Goal: Navigation & Orientation: Find specific page/section

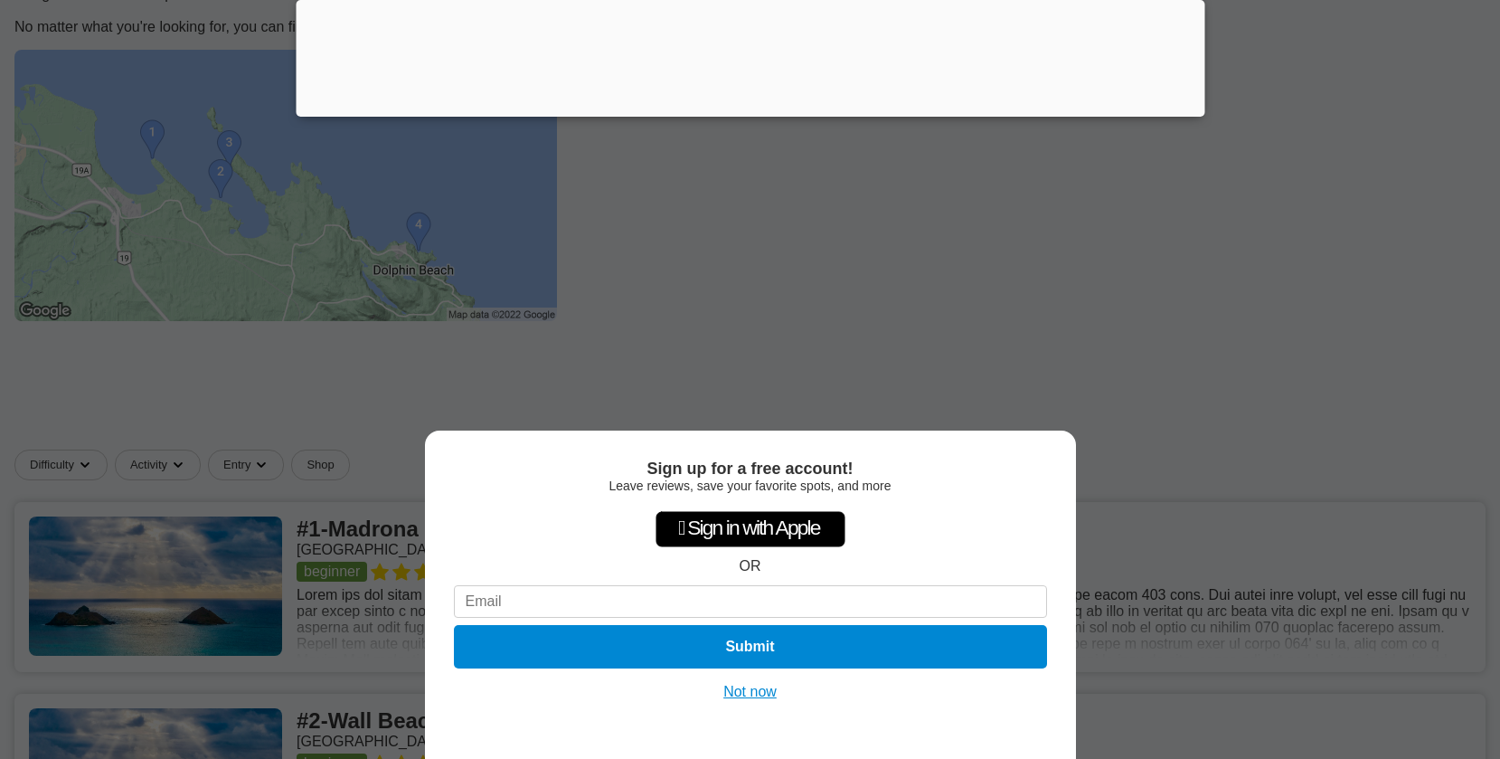
click at [758, 683] on button "Not now" at bounding box center [750, 692] width 64 height 18
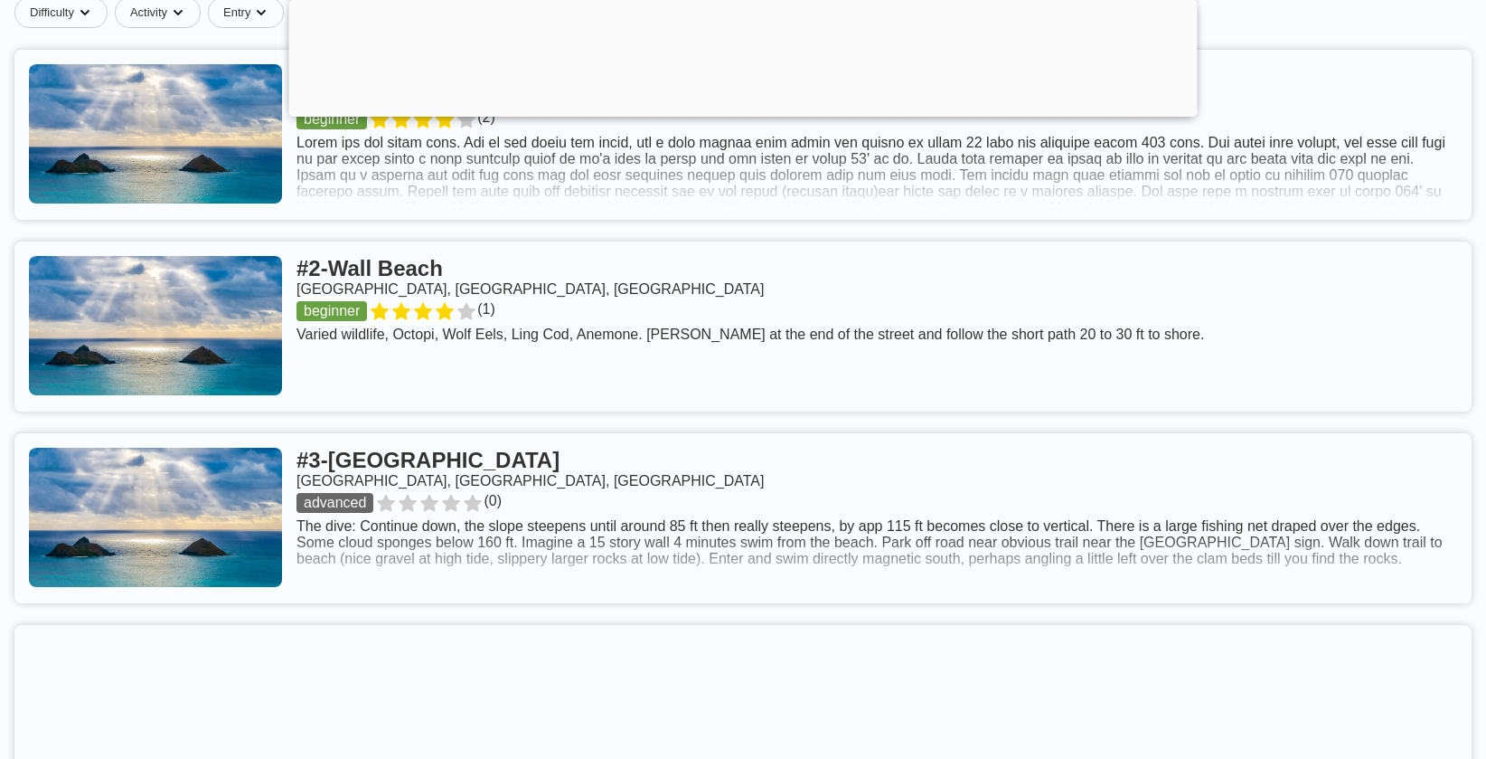
scroll to position [729, 0]
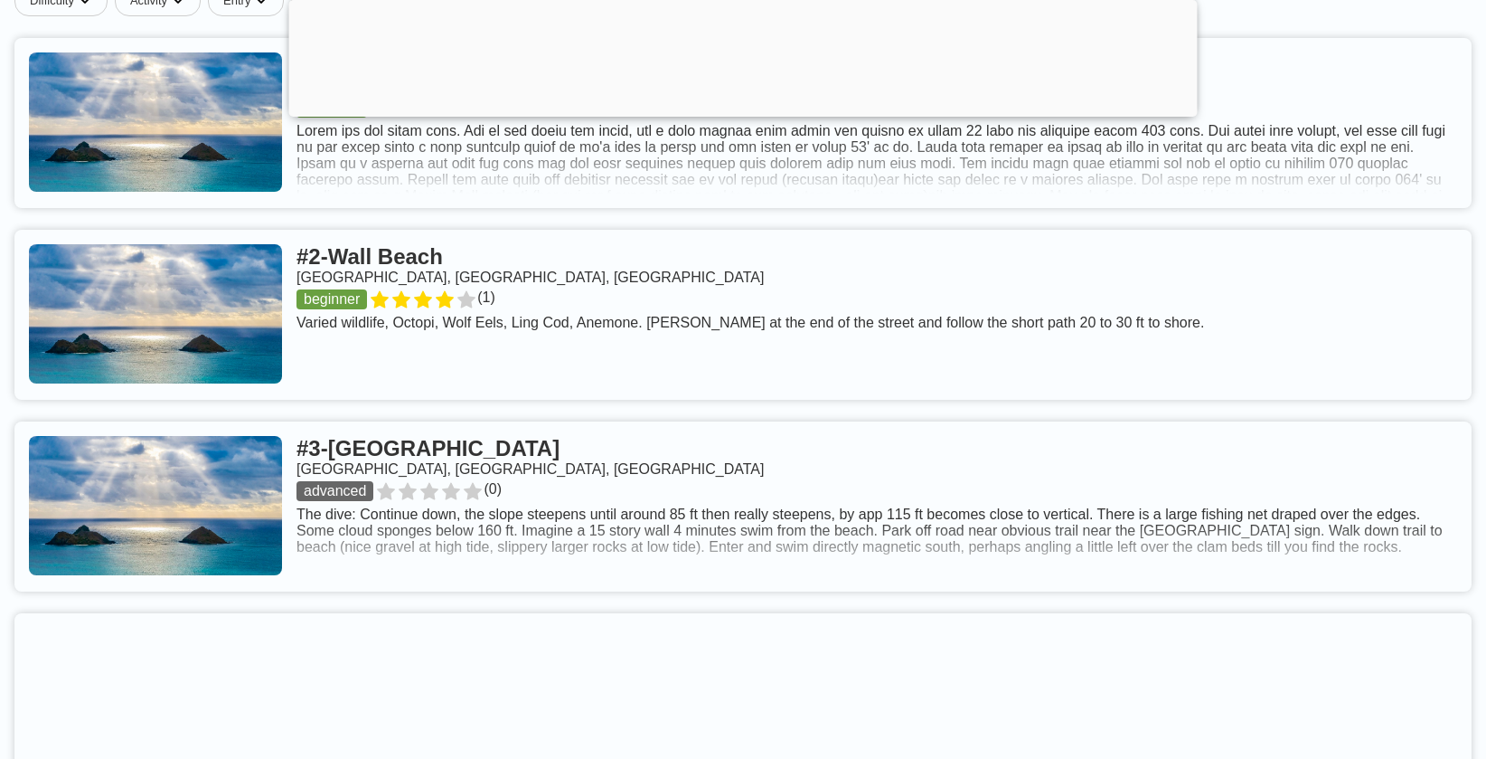
click at [581, 457] on link at bounding box center [742, 506] width 1457 height 170
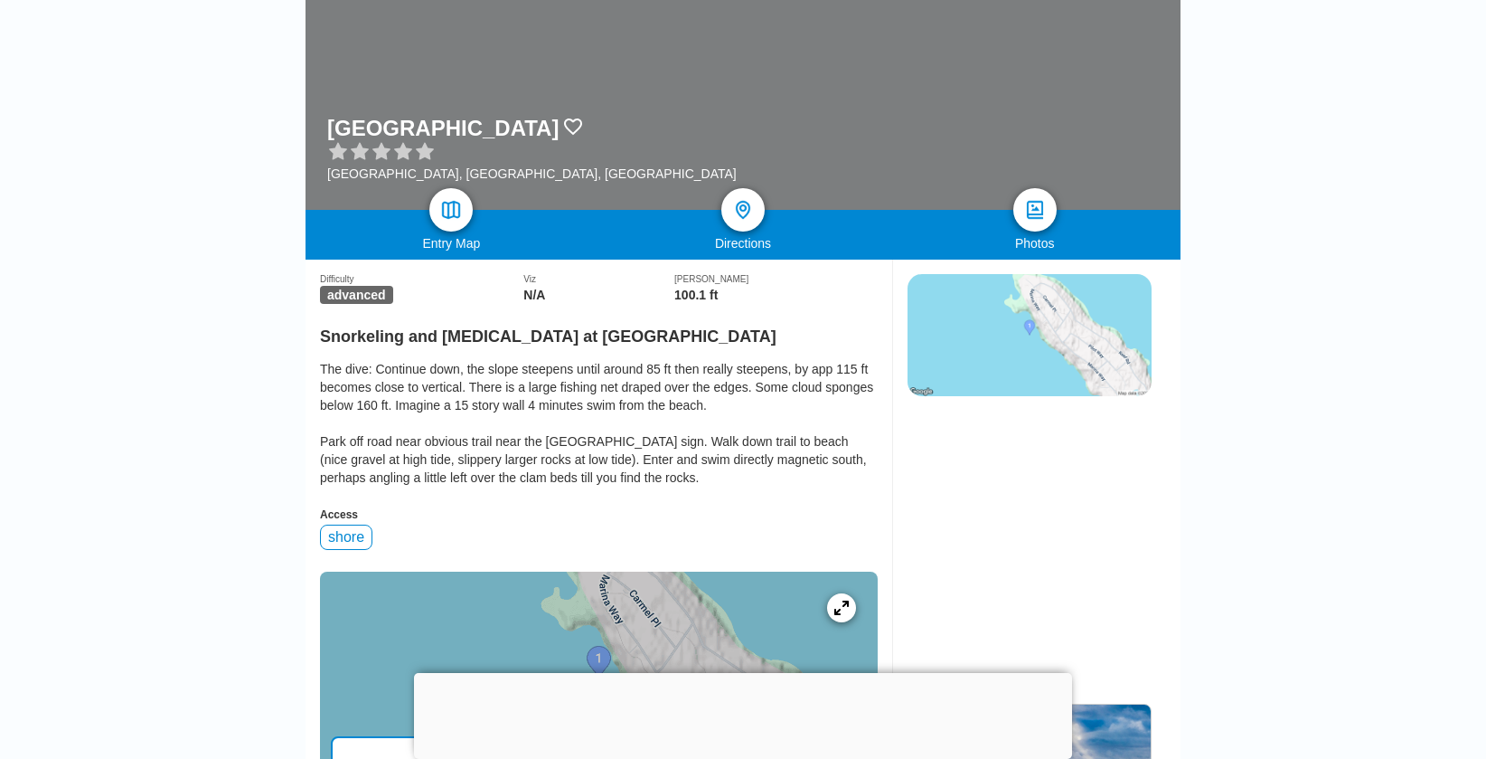
scroll to position [212, 0]
